Goal: Task Accomplishment & Management: Use online tool/utility

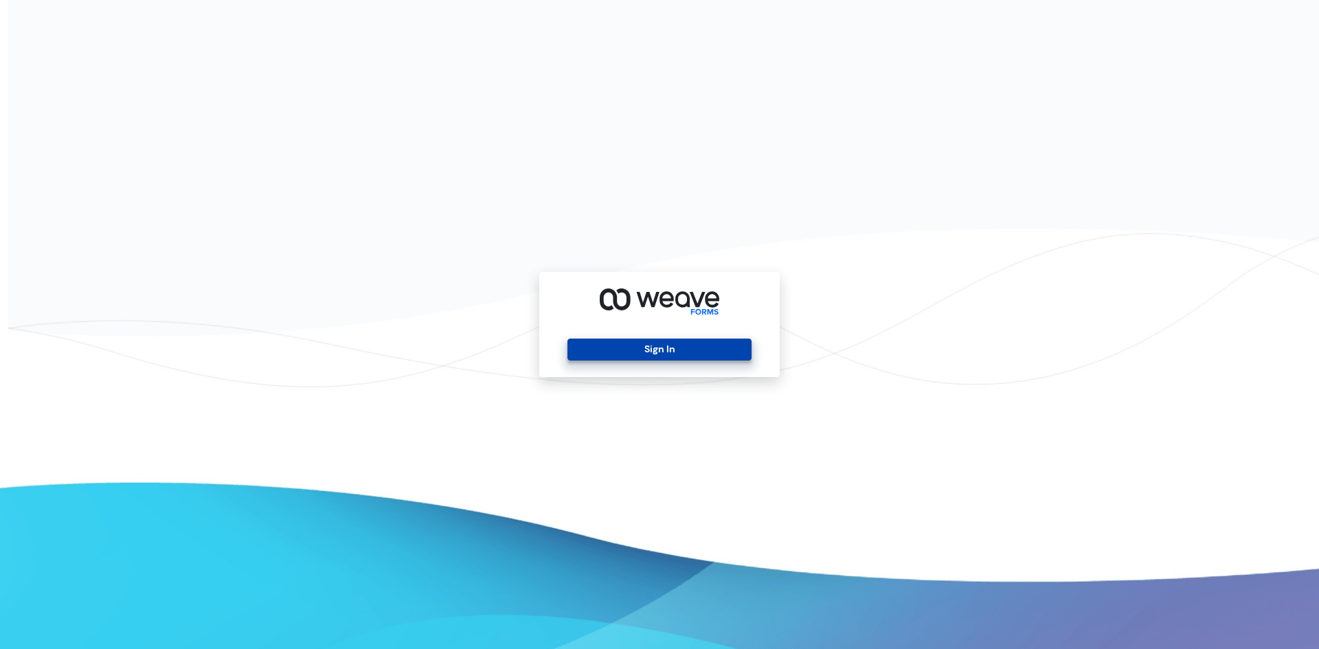
click at [658, 343] on button "Sign In" at bounding box center [659, 350] width 183 height 22
click at [693, 349] on button "Sign In" at bounding box center [659, 350] width 183 height 22
click at [673, 358] on button "Sign In" at bounding box center [659, 350] width 183 height 22
click at [625, 353] on button "Sign In" at bounding box center [659, 350] width 183 height 22
click at [630, 333] on div "Sign In" at bounding box center [659, 324] width 241 height 105
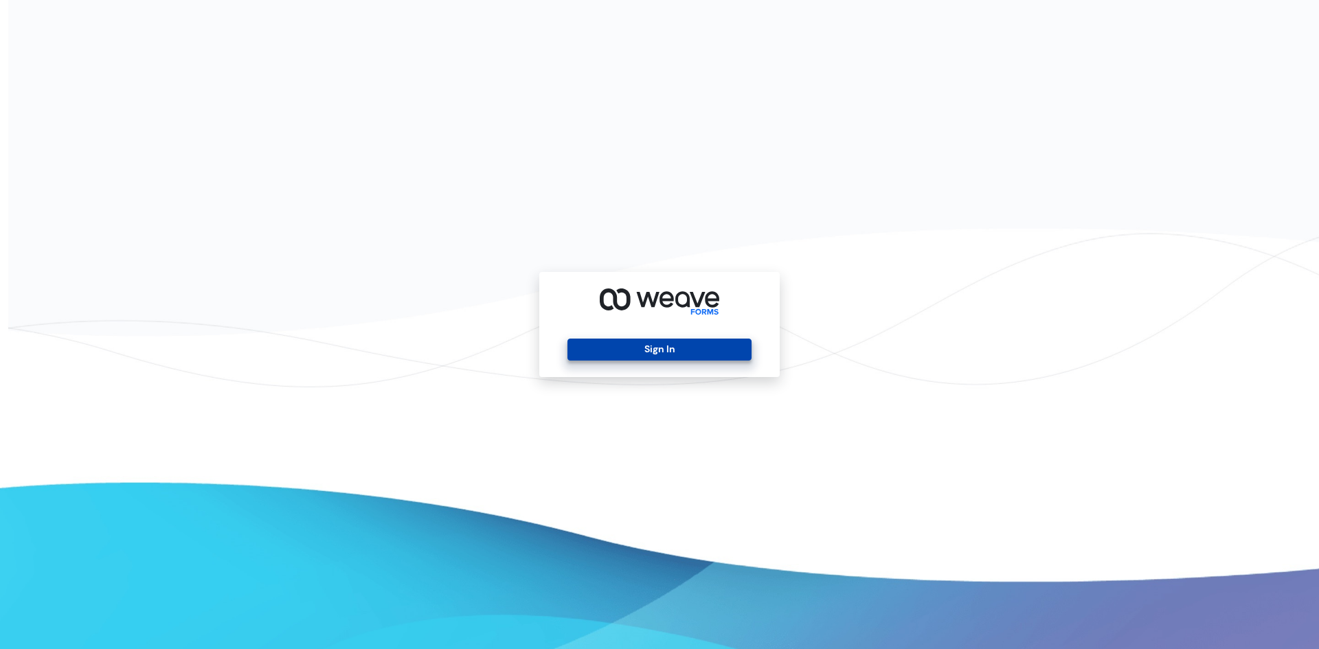
click at [633, 355] on button "Sign In" at bounding box center [659, 350] width 183 height 22
click at [632, 355] on button "Sign In" at bounding box center [659, 350] width 183 height 22
click at [619, 355] on button "Sign In" at bounding box center [659, 350] width 183 height 22
